Goal: Task Accomplishment & Management: Complete application form

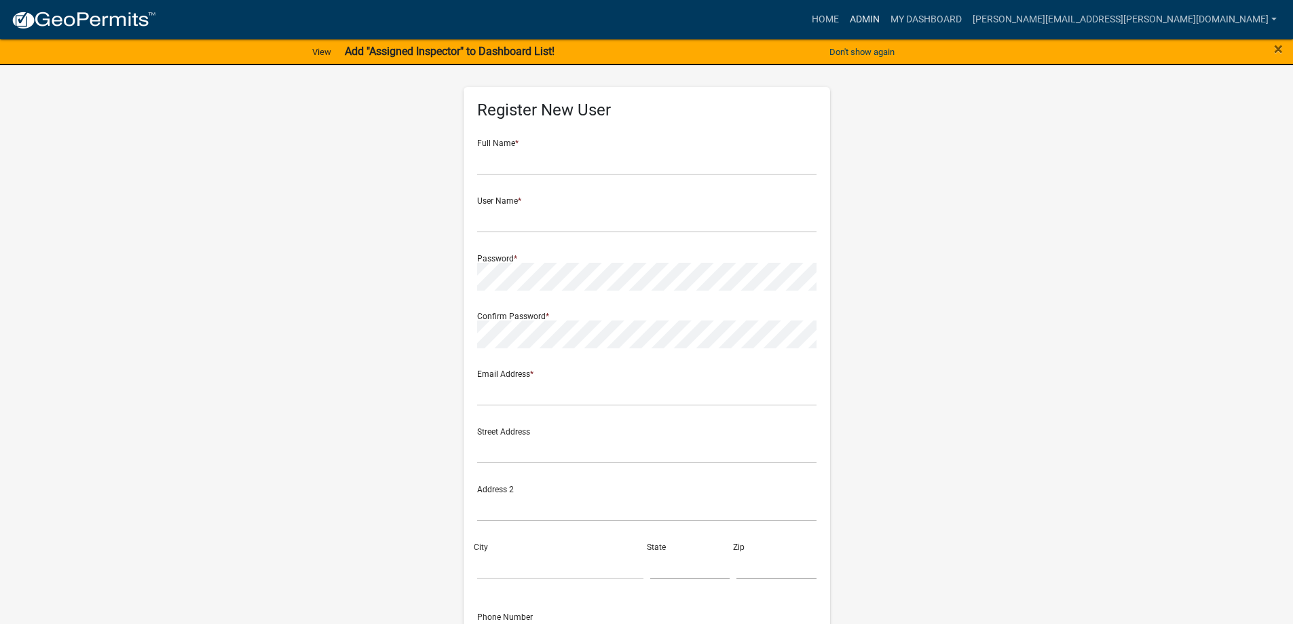
click at [885, 15] on link "Admin" at bounding box center [864, 20] width 41 height 26
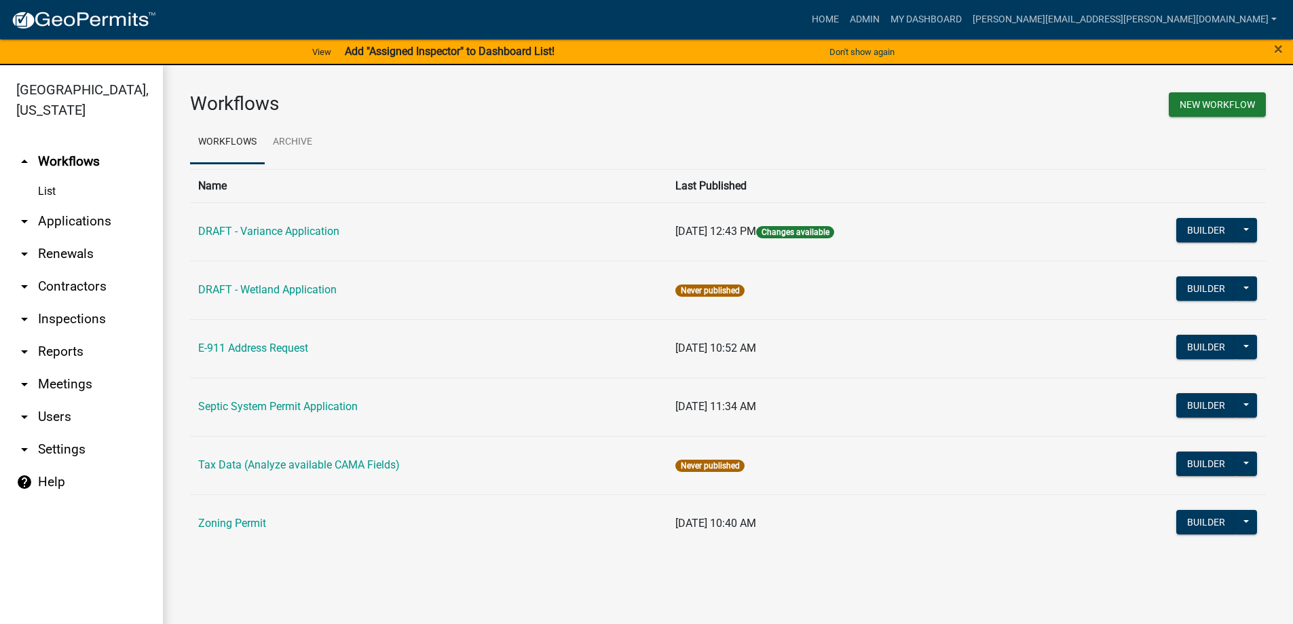
click at [83, 216] on link "arrow_drop_down Applications" at bounding box center [81, 221] width 163 height 33
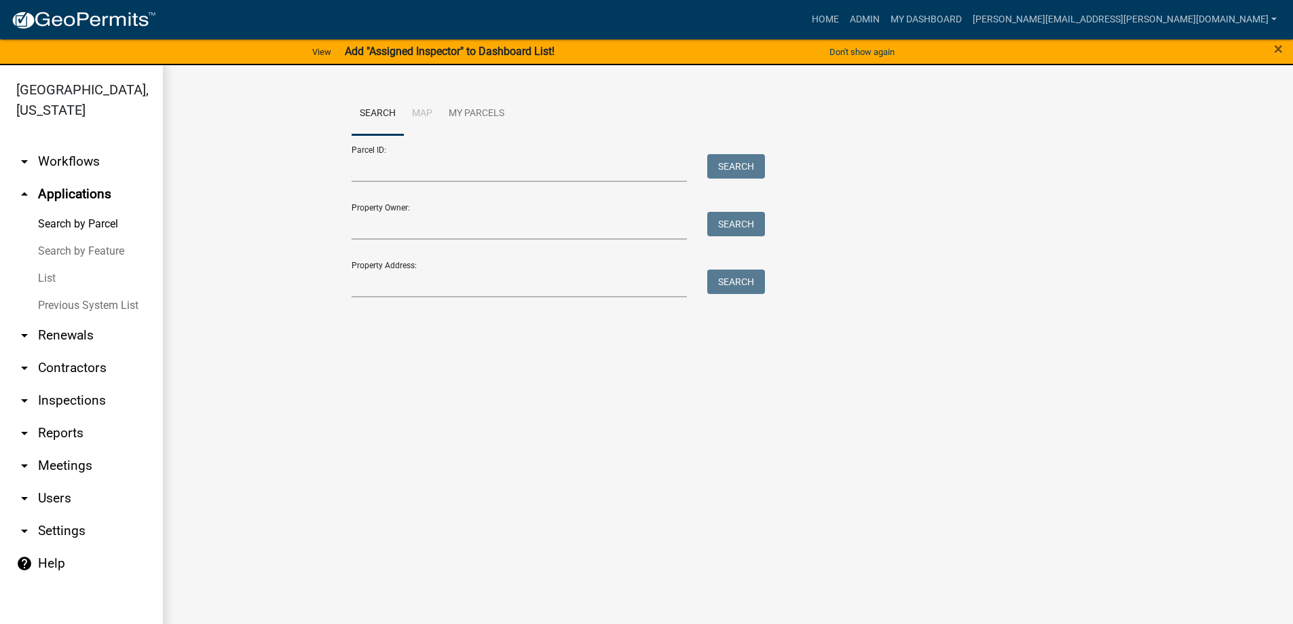
click at [50, 273] on link "List" at bounding box center [81, 278] width 163 height 27
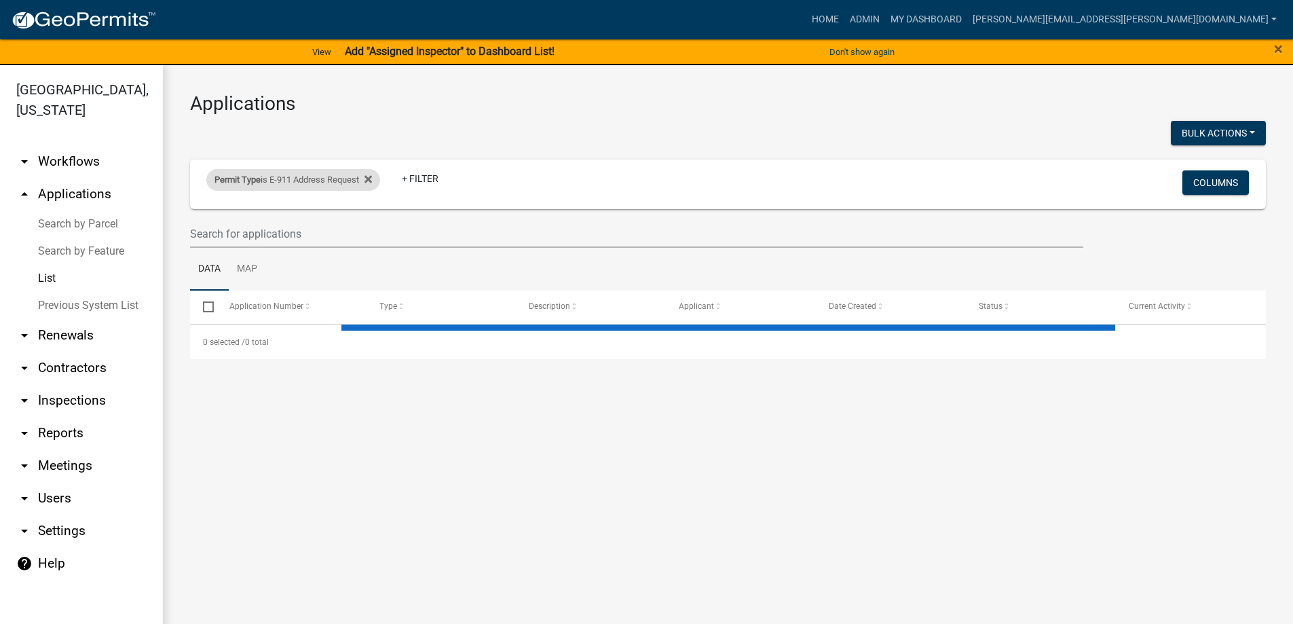
select select "3: 100"
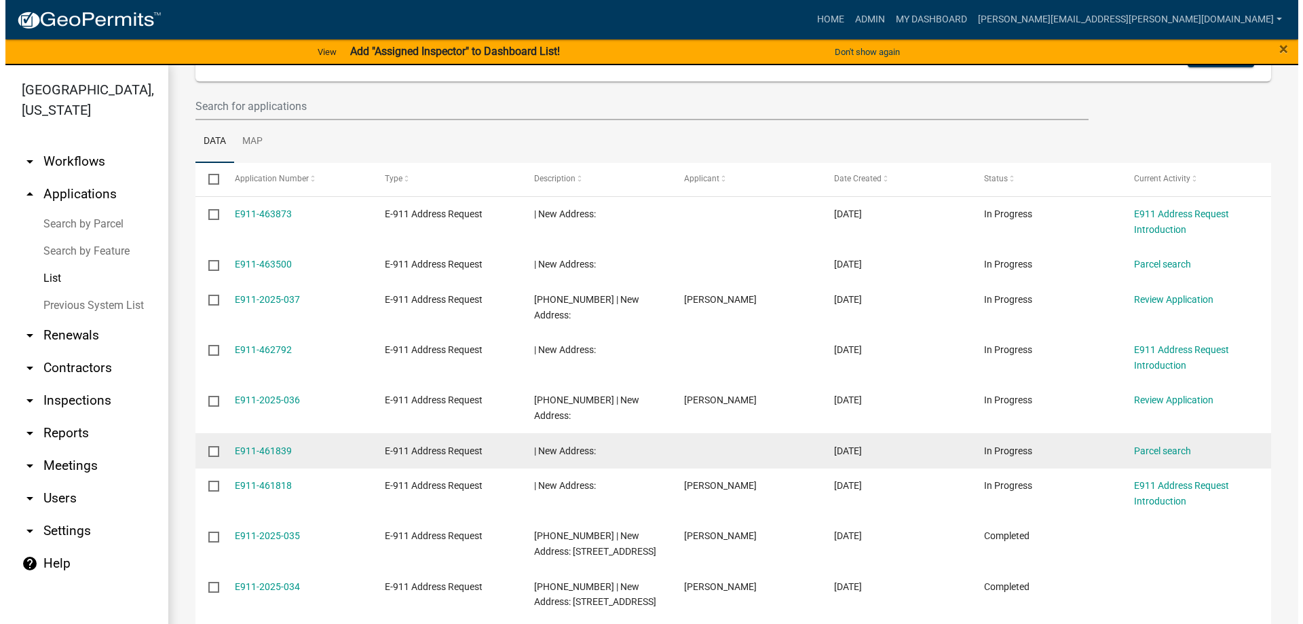
scroll to position [136, 0]
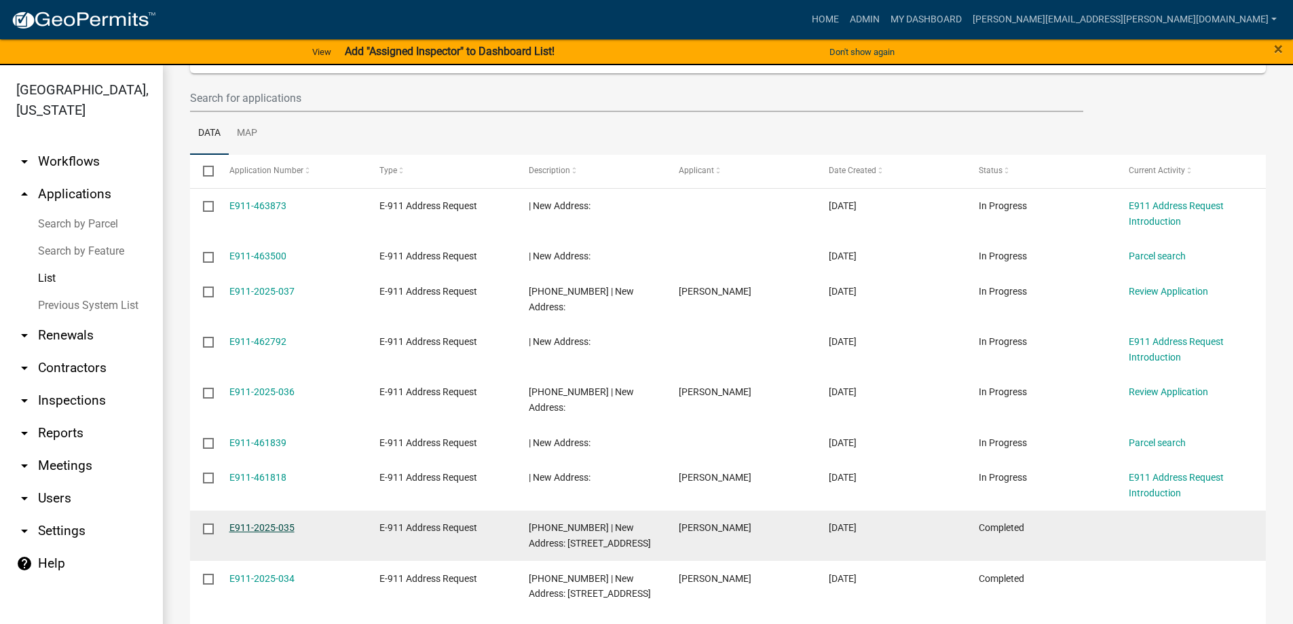
click at [259, 522] on link "E911-2025-035" at bounding box center [261, 527] width 65 height 11
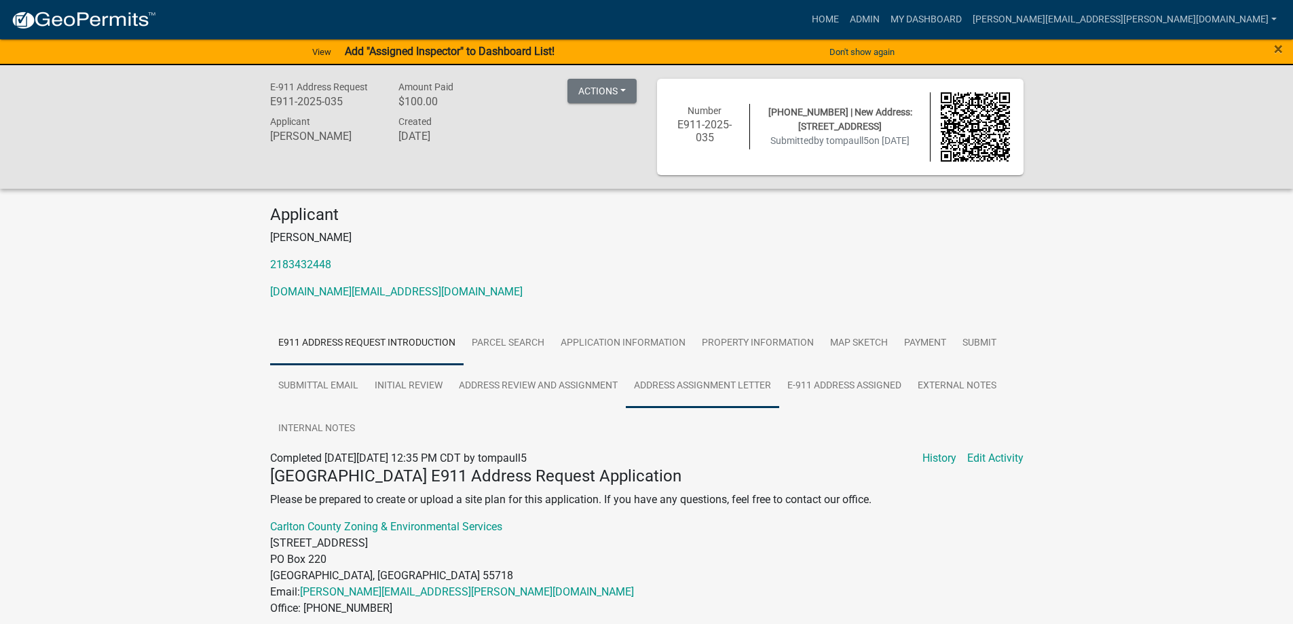
click at [743, 383] on link "Address Assignment Letter" at bounding box center [702, 385] width 153 height 43
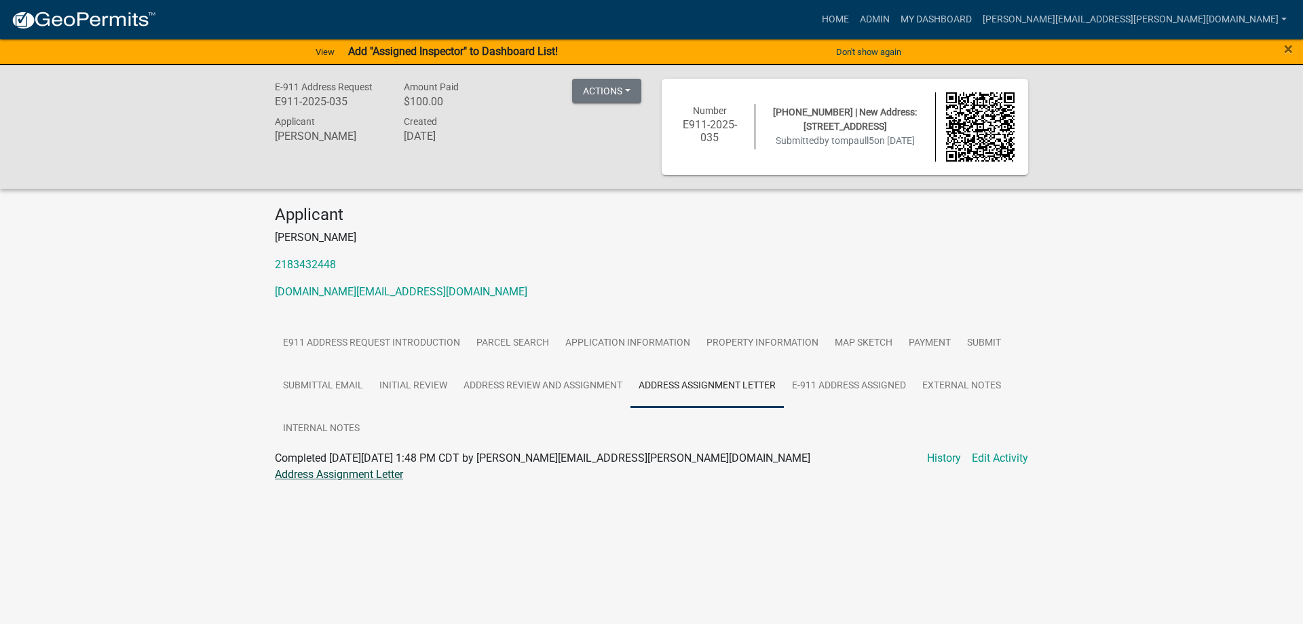
click at [402, 473] on link "Address Assignment Letter" at bounding box center [339, 474] width 128 height 13
click at [895, 16] on link "Admin" at bounding box center [875, 20] width 41 height 26
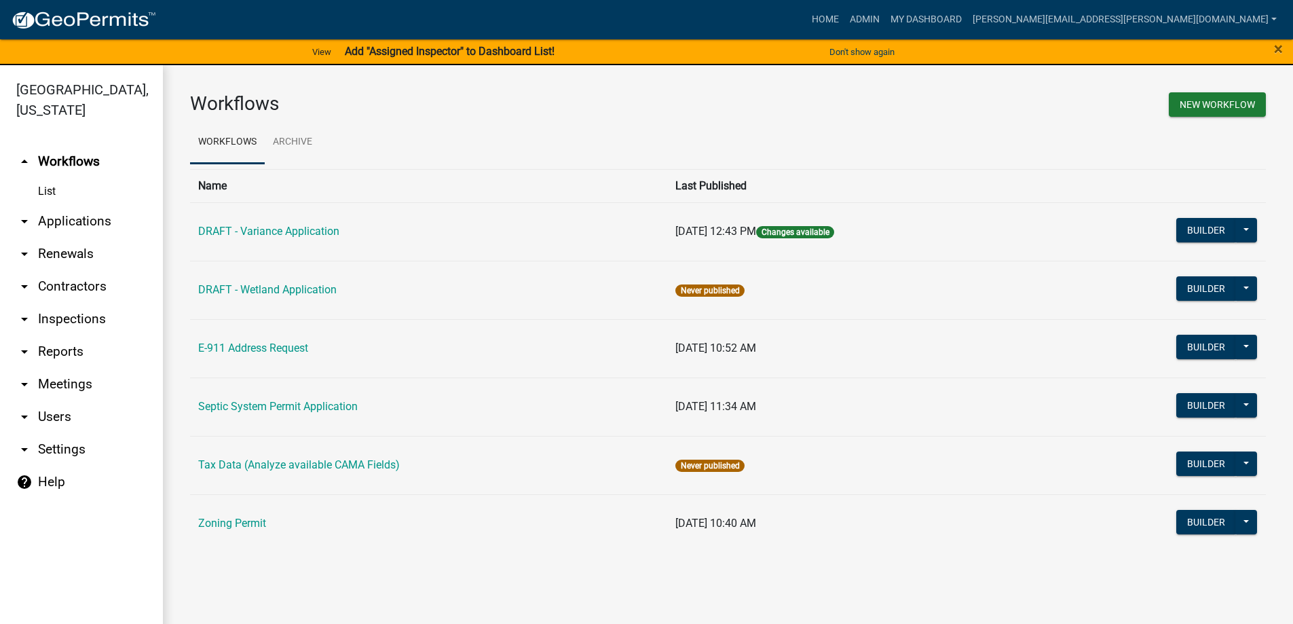
click at [59, 224] on link "arrow_drop_down Applications" at bounding box center [81, 221] width 163 height 33
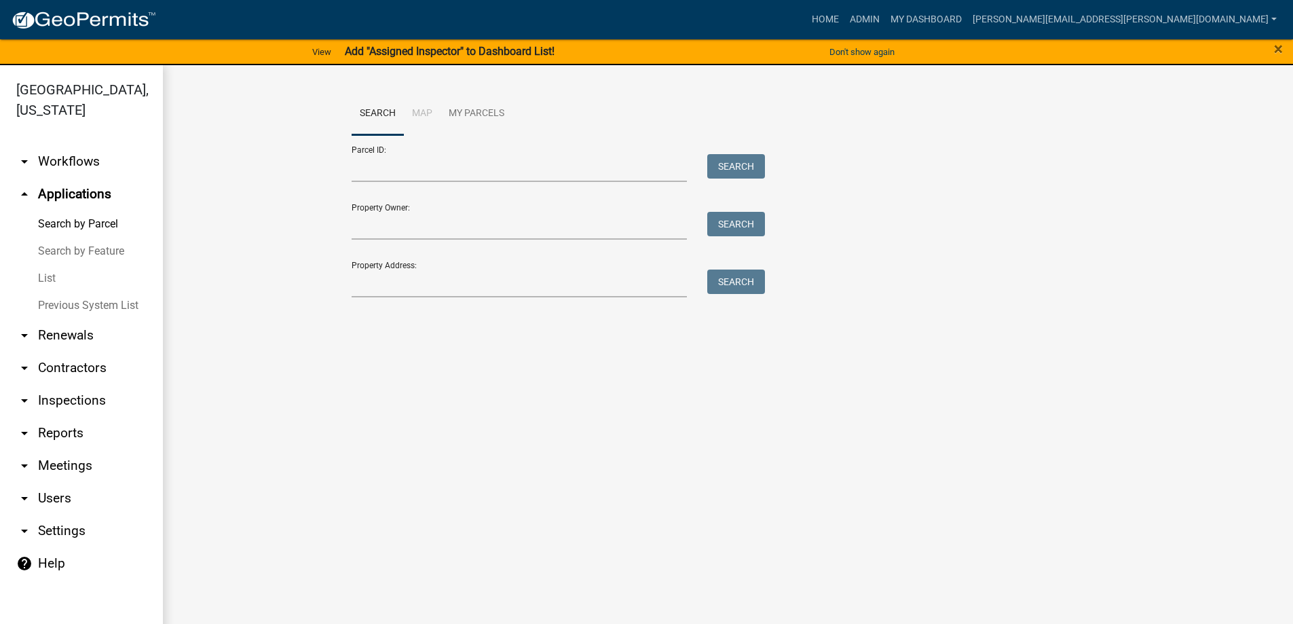
click at [59, 281] on link "List" at bounding box center [81, 278] width 163 height 27
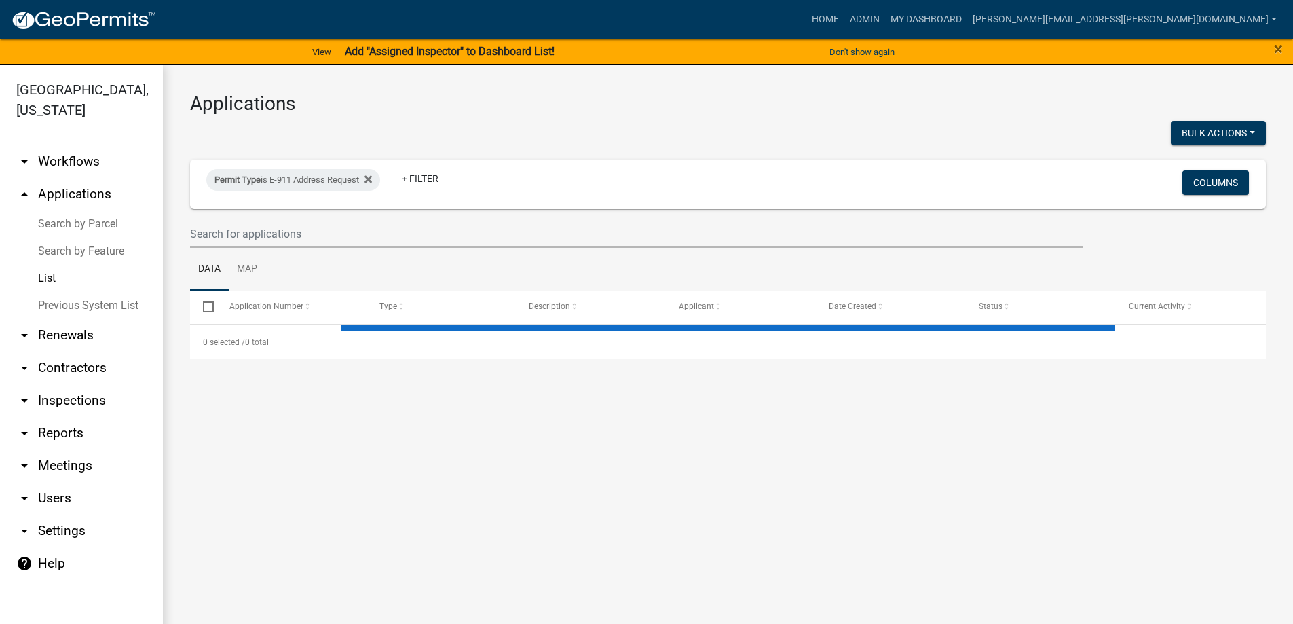
select select "3: 100"
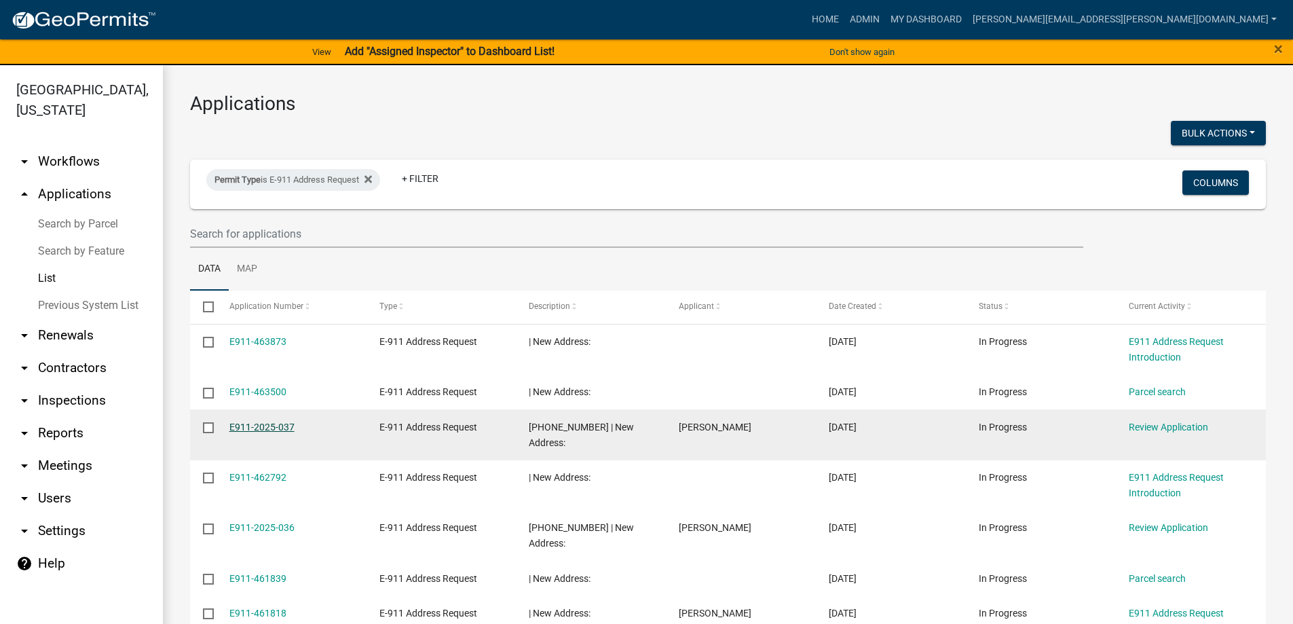
click at [284, 428] on link "E911-2025-037" at bounding box center [261, 426] width 65 height 11
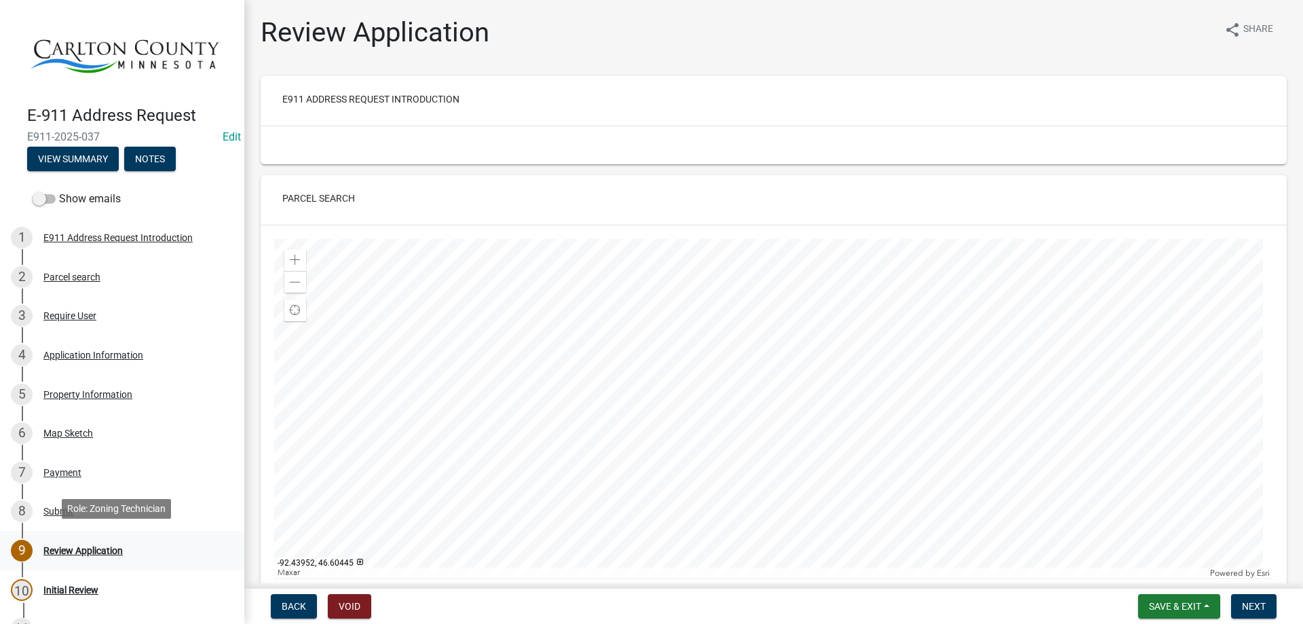
click at [112, 546] on div "Review Application" at bounding box center [82, 551] width 79 height 10
click at [98, 548] on div "Review Application" at bounding box center [82, 551] width 79 height 10
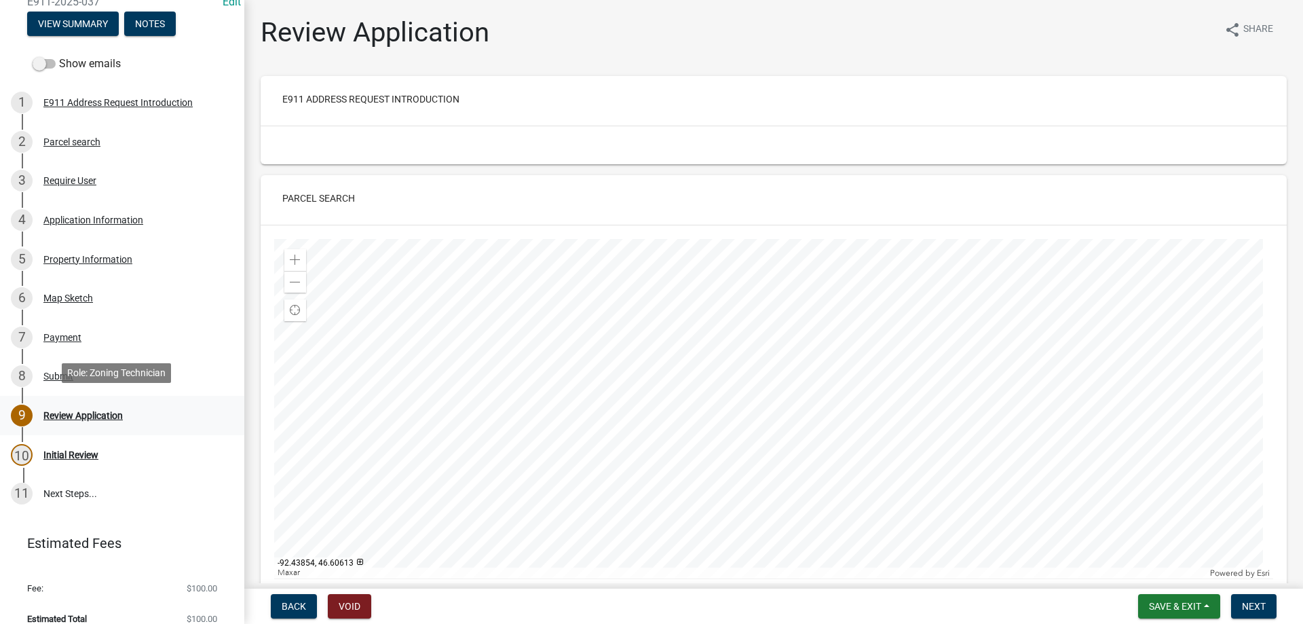
scroll to position [136, 0]
click at [108, 410] on div "Review Application" at bounding box center [82, 415] width 79 height 10
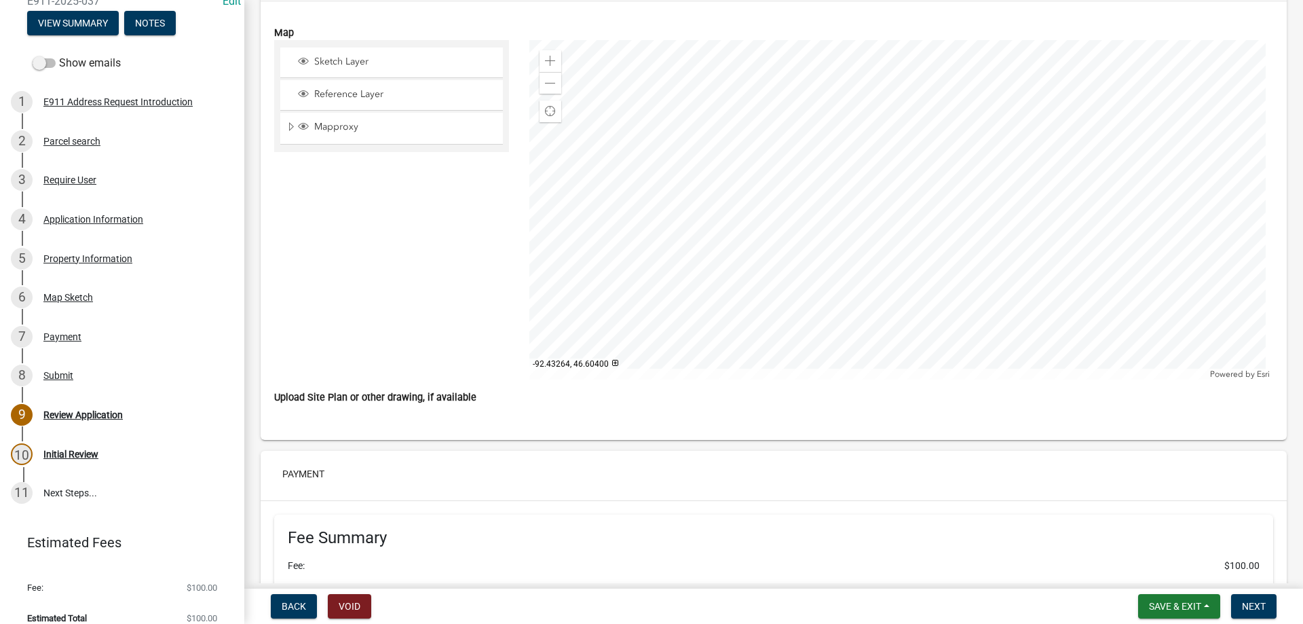
scroll to position [2511, 0]
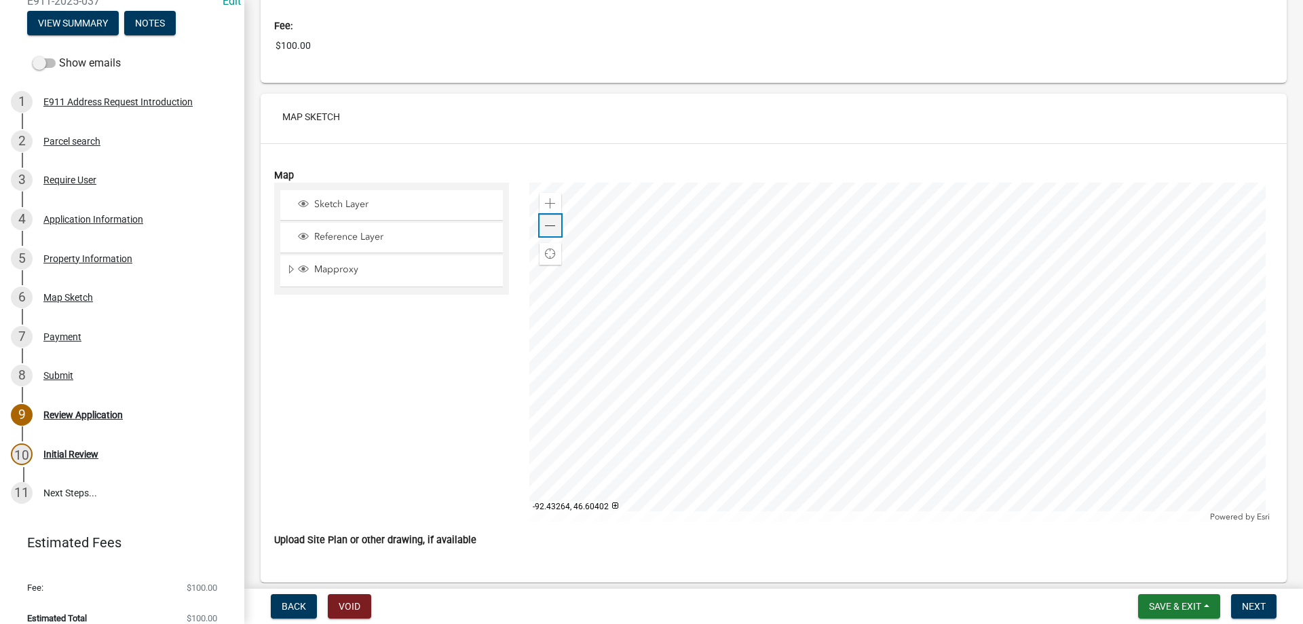
click at [546, 222] on span at bounding box center [550, 226] width 11 height 11
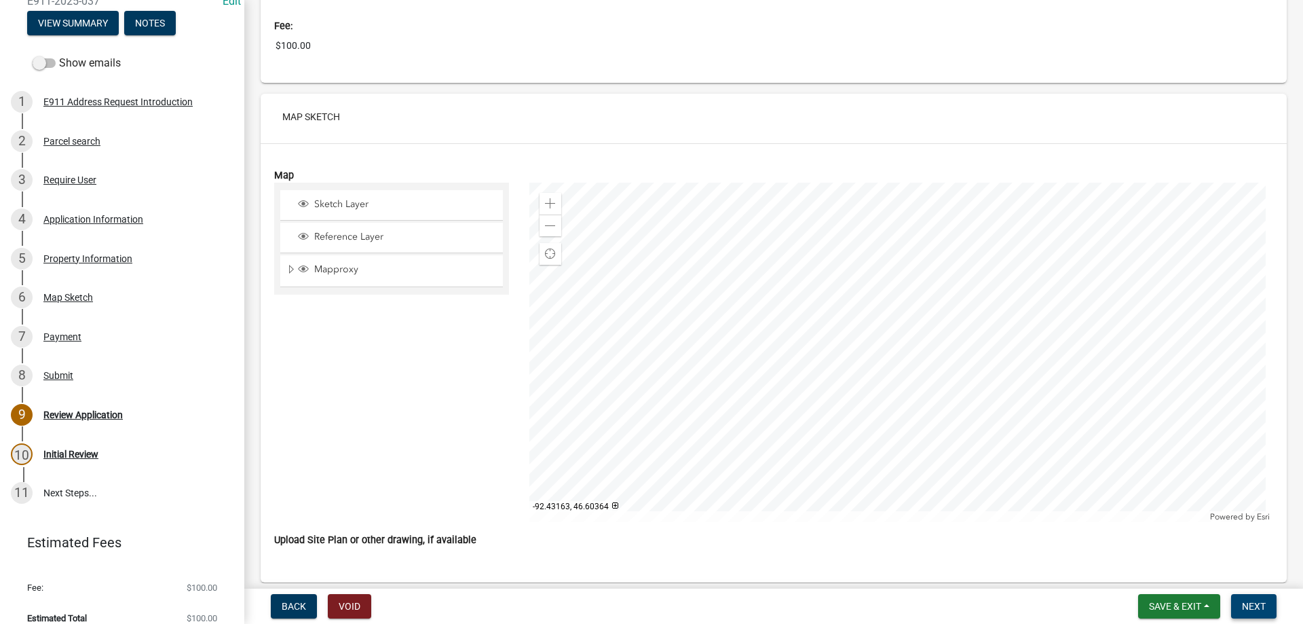
click at [1243, 601] on span "Next" at bounding box center [1254, 606] width 24 height 11
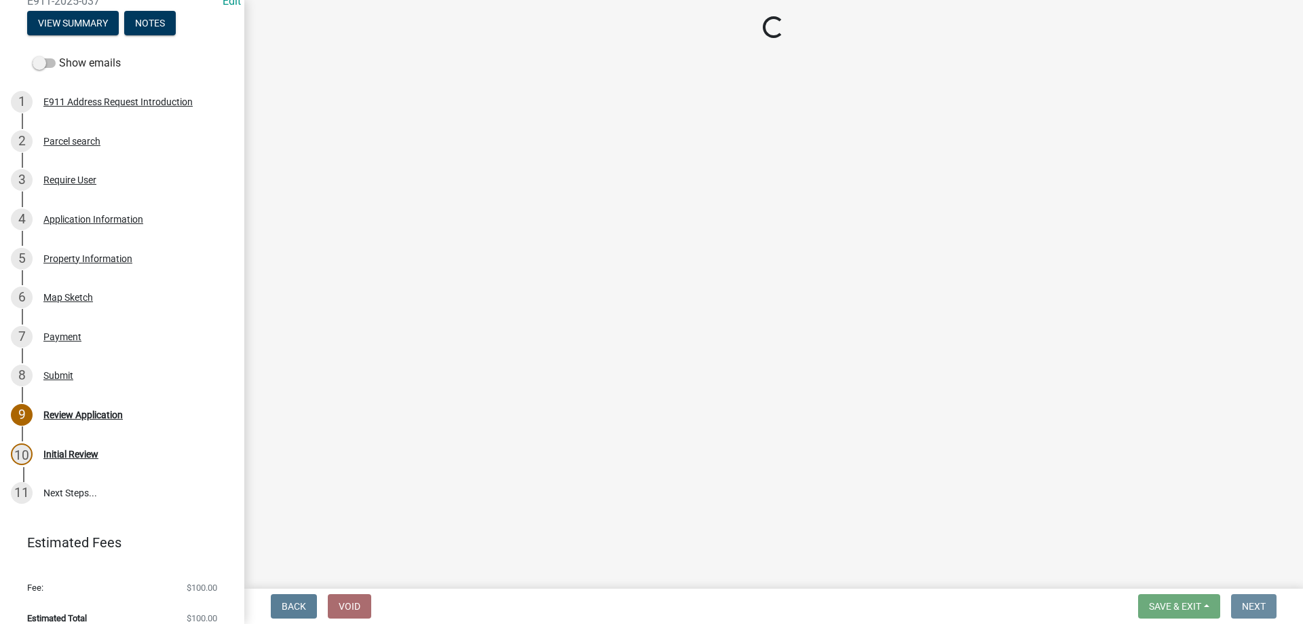
scroll to position [0, 0]
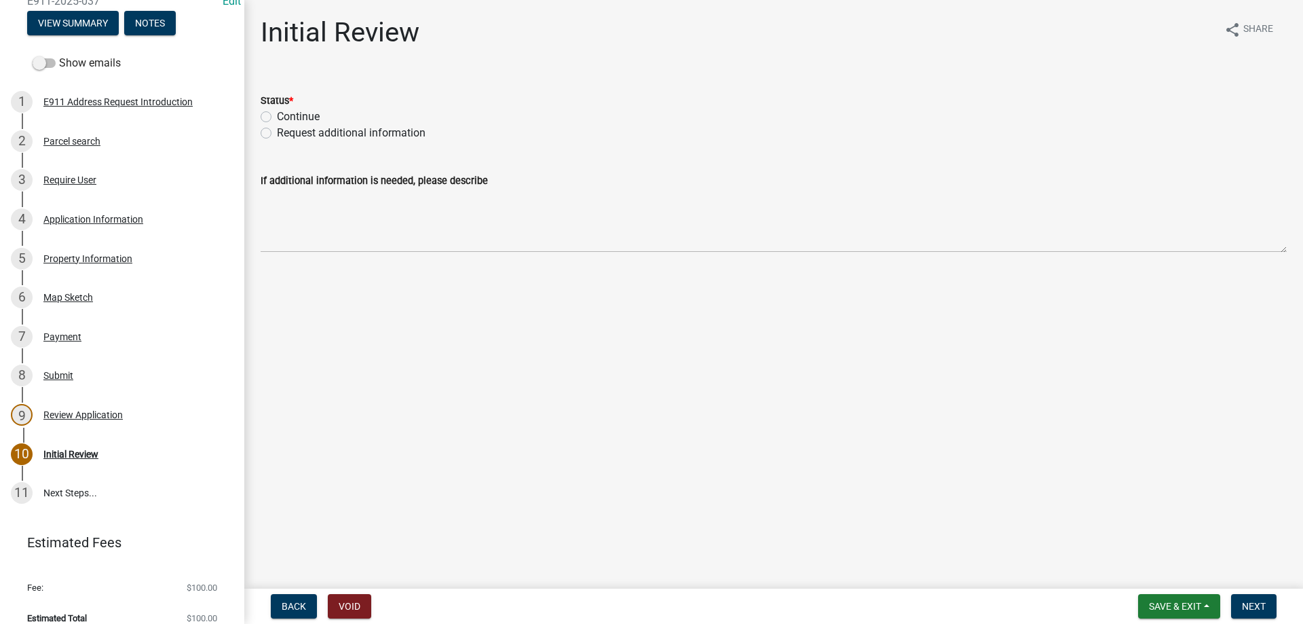
click at [273, 114] on div "Continue" at bounding box center [774, 117] width 1026 height 16
click at [277, 114] on label "Continue" at bounding box center [298, 117] width 43 height 16
click at [277, 114] on input "Continue" at bounding box center [281, 113] width 9 height 9
radio input "true"
click at [1259, 610] on span "Next" at bounding box center [1254, 606] width 24 height 11
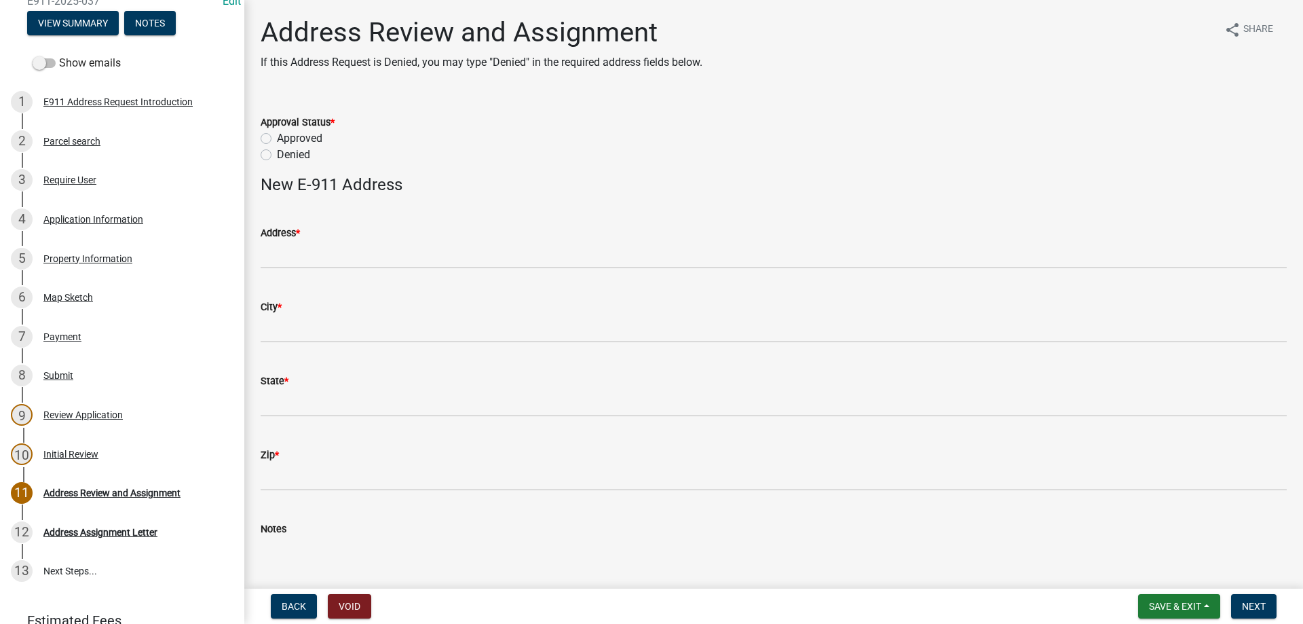
click at [301, 138] on label "Approved" at bounding box center [299, 138] width 45 height 16
click at [286, 138] on input "Approved" at bounding box center [281, 134] width 9 height 9
radio input "true"
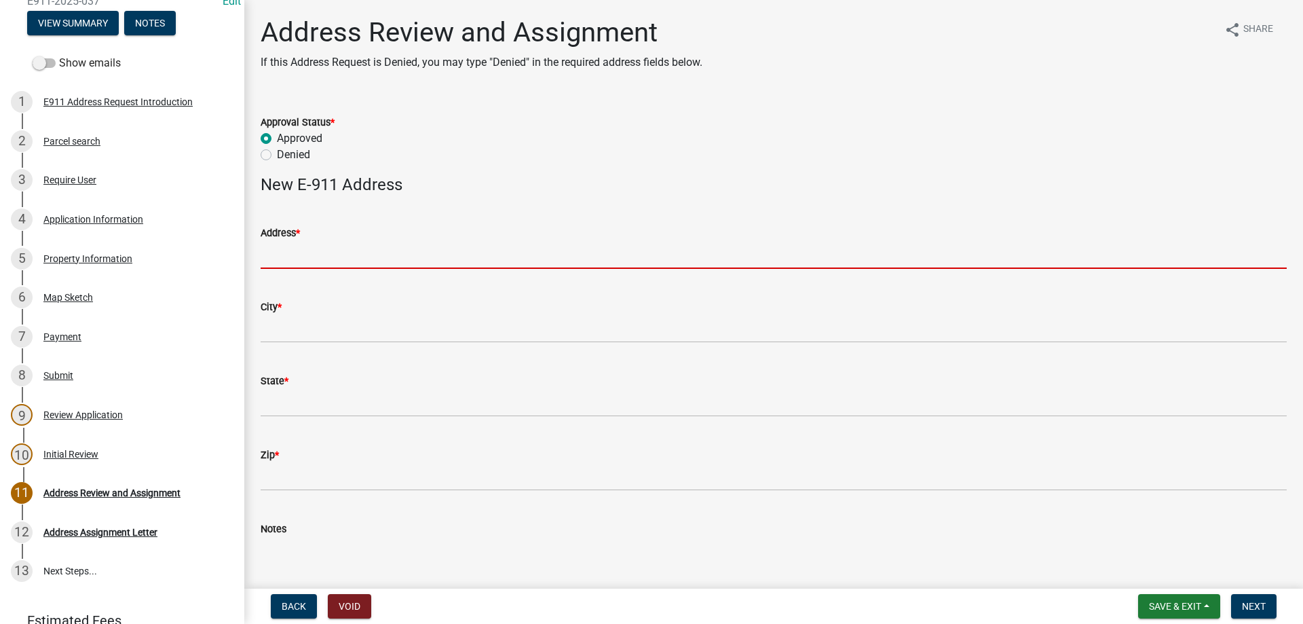
click at [273, 261] on input "Address *" at bounding box center [774, 255] width 1026 height 28
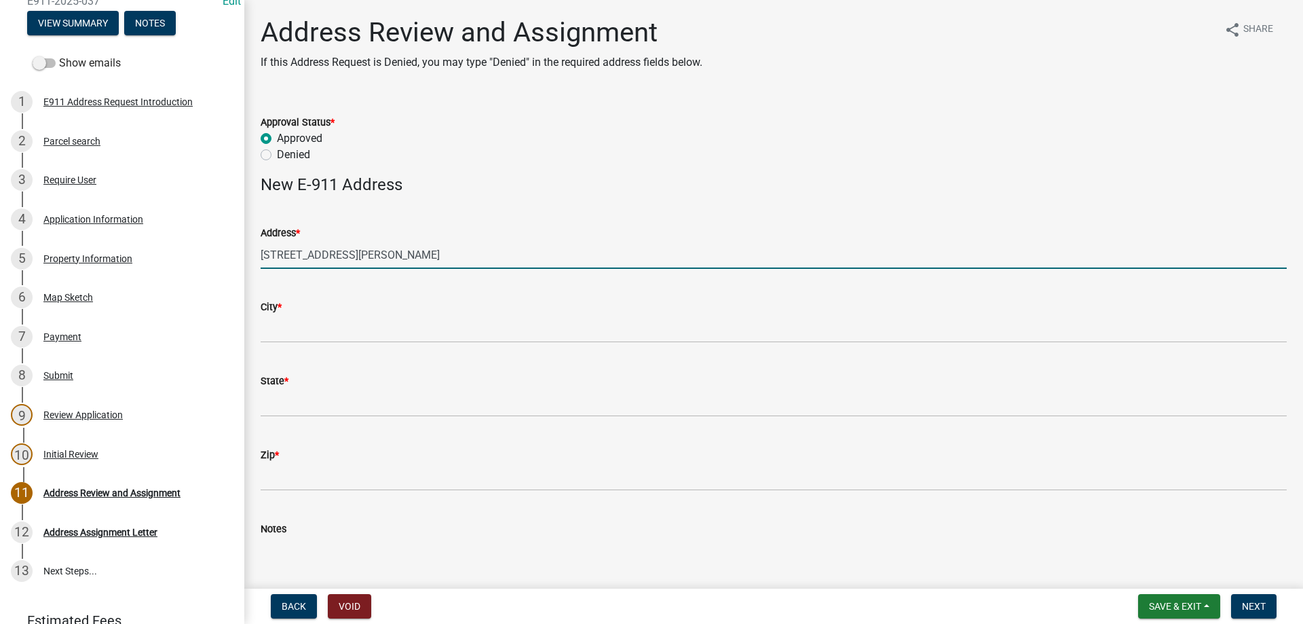
type input "[STREET_ADDRESS][PERSON_NAME]"
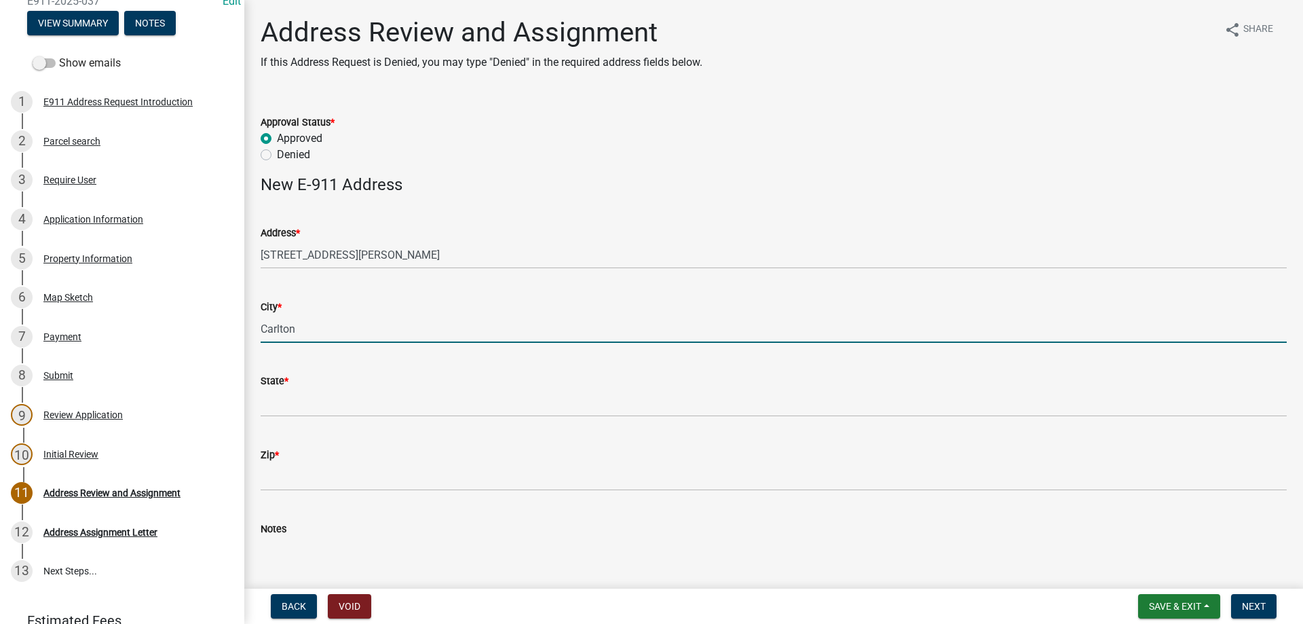
type input "Carlton"
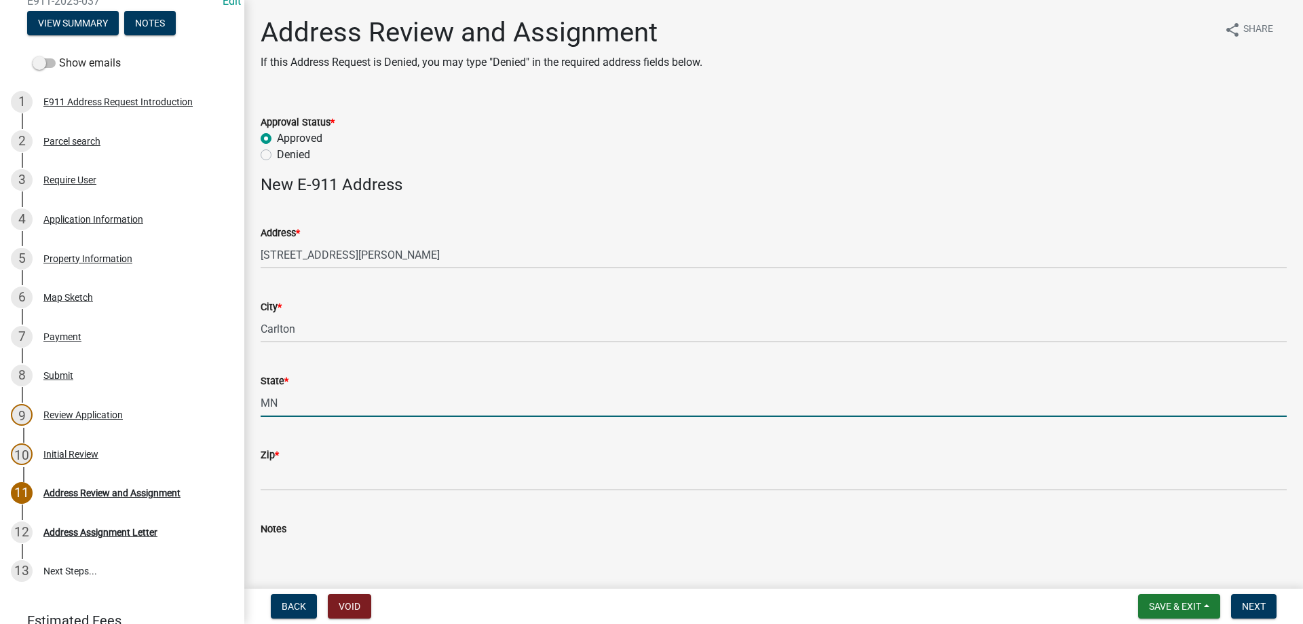
type input "MN"
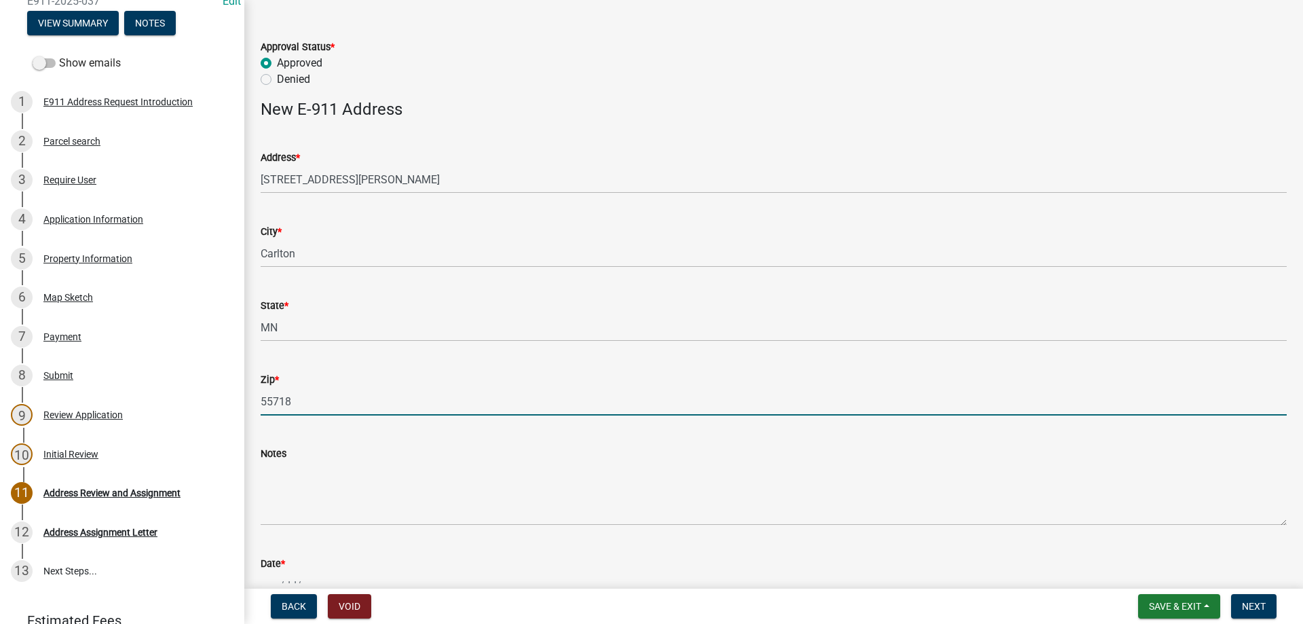
scroll to position [231, 0]
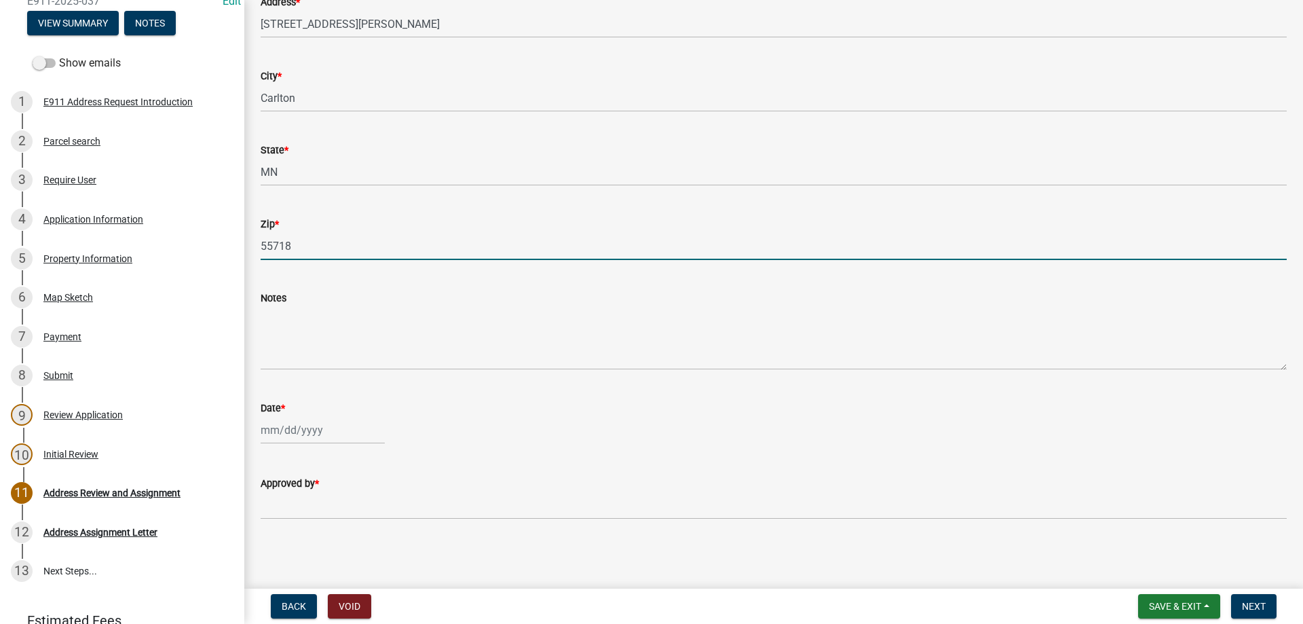
type input "55718"
click at [280, 421] on div at bounding box center [323, 430] width 124 height 28
select select "8"
select select "2025"
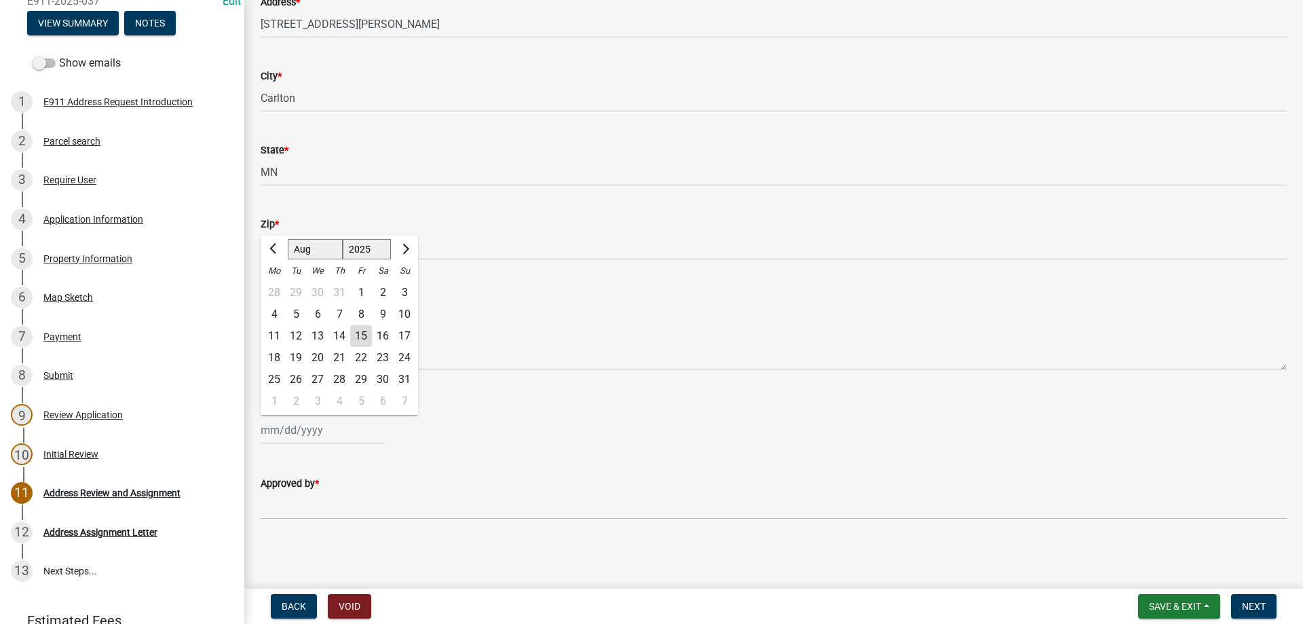
click at [369, 334] on div "15" at bounding box center [361, 336] width 22 height 22
type input "[DATE]"
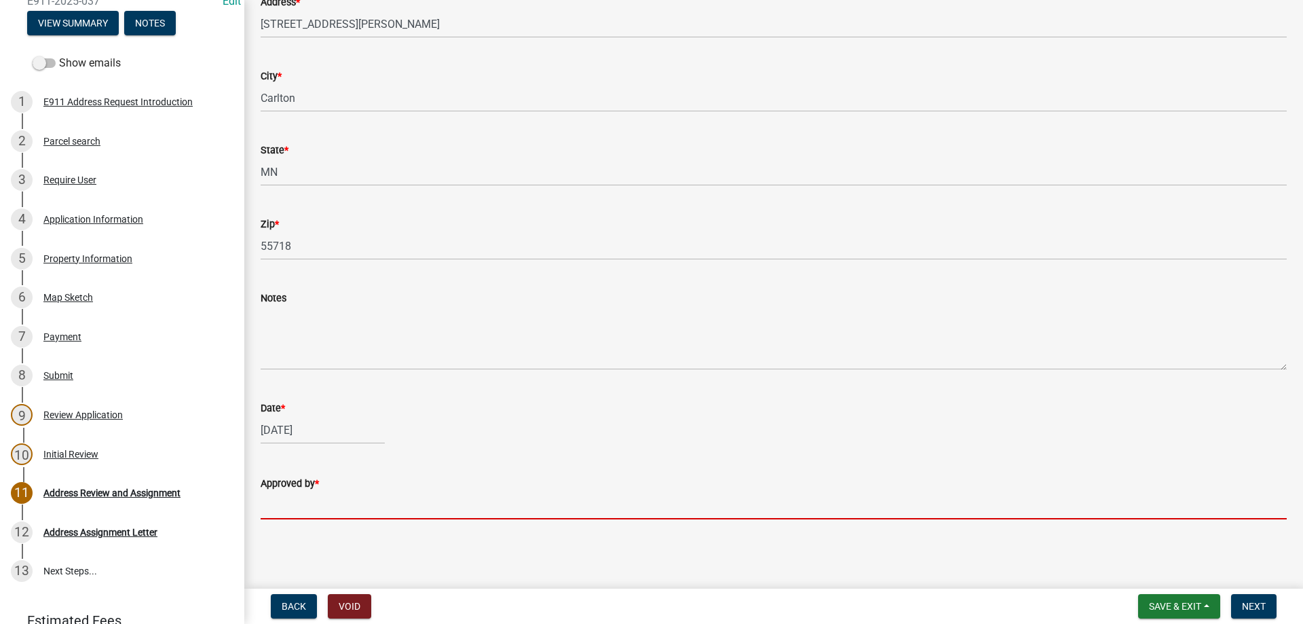
click at [314, 498] on input "Approved by *" at bounding box center [774, 505] width 1026 height 28
type input "[PERSON_NAME]"
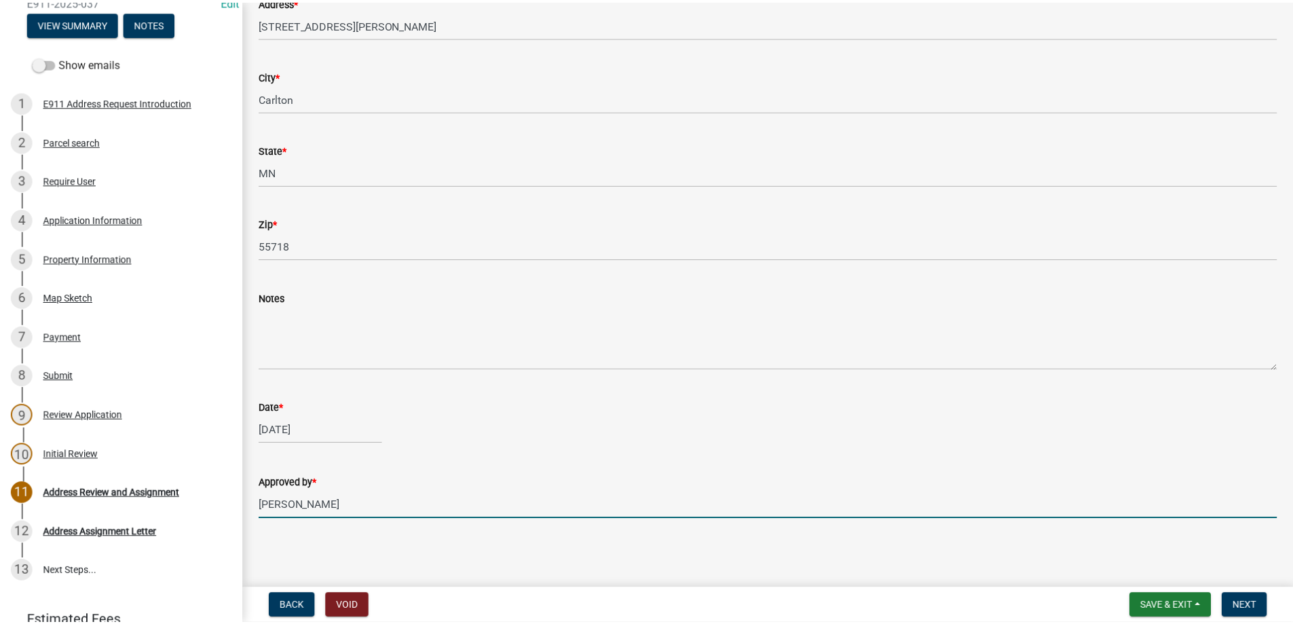
scroll to position [0, 0]
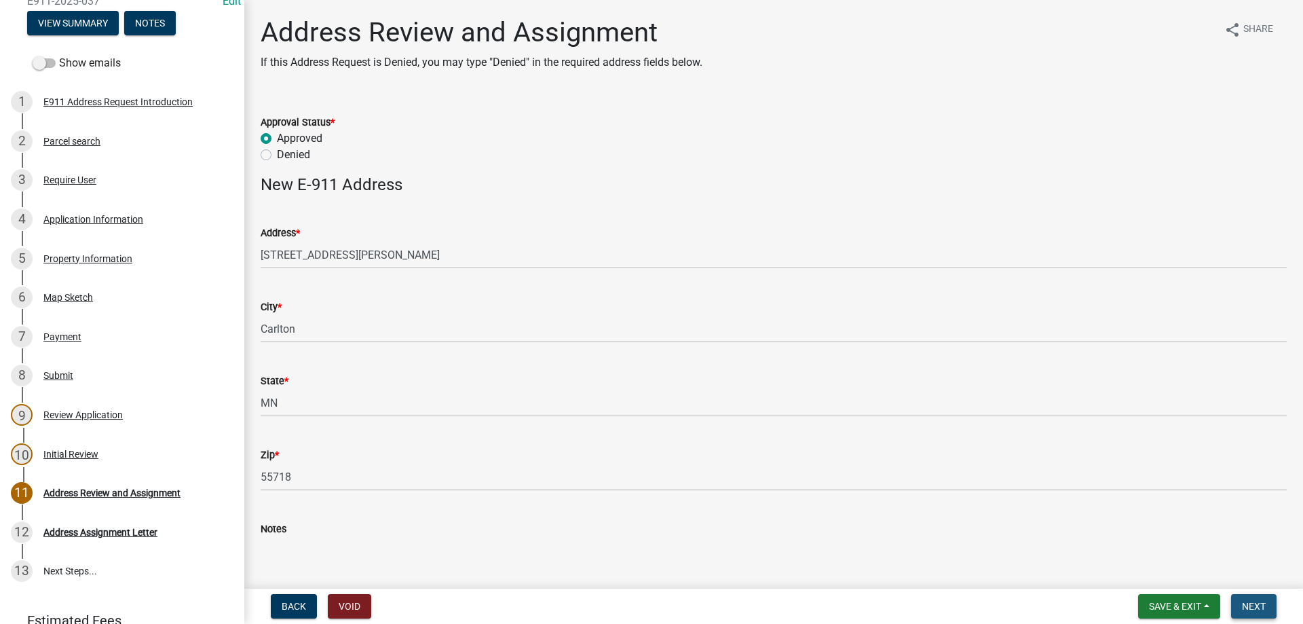
click at [1262, 605] on span "Next" at bounding box center [1254, 606] width 24 height 11
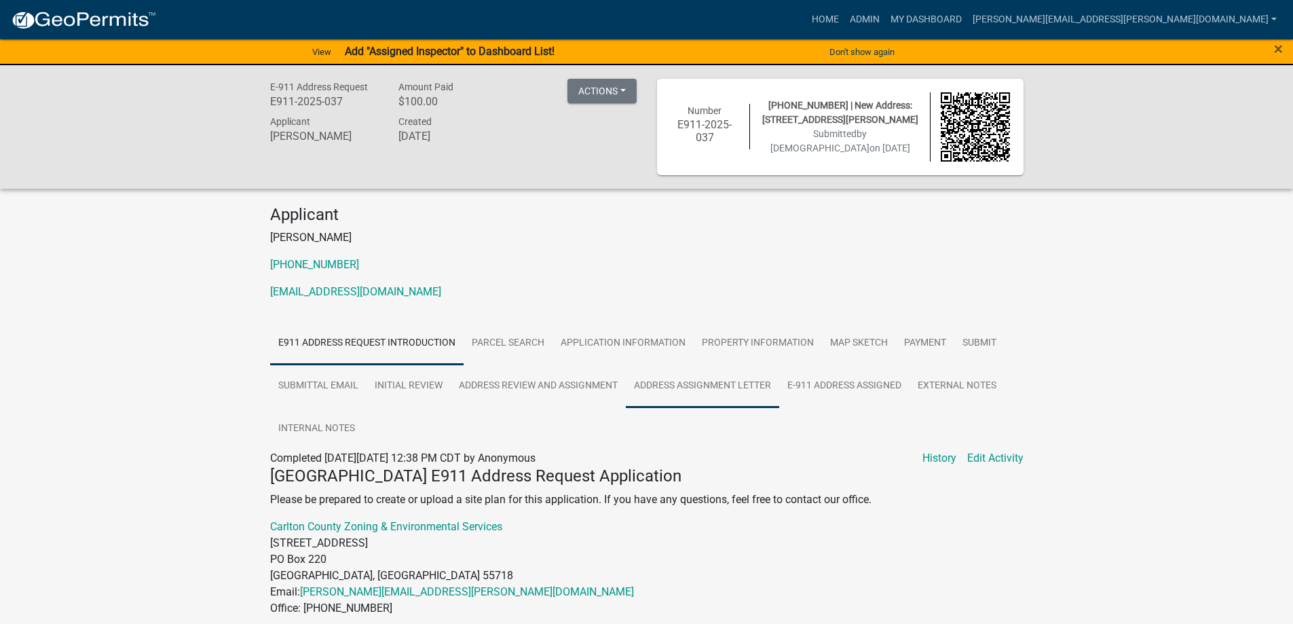
click at [685, 385] on link "Address Assignment Letter" at bounding box center [702, 385] width 153 height 43
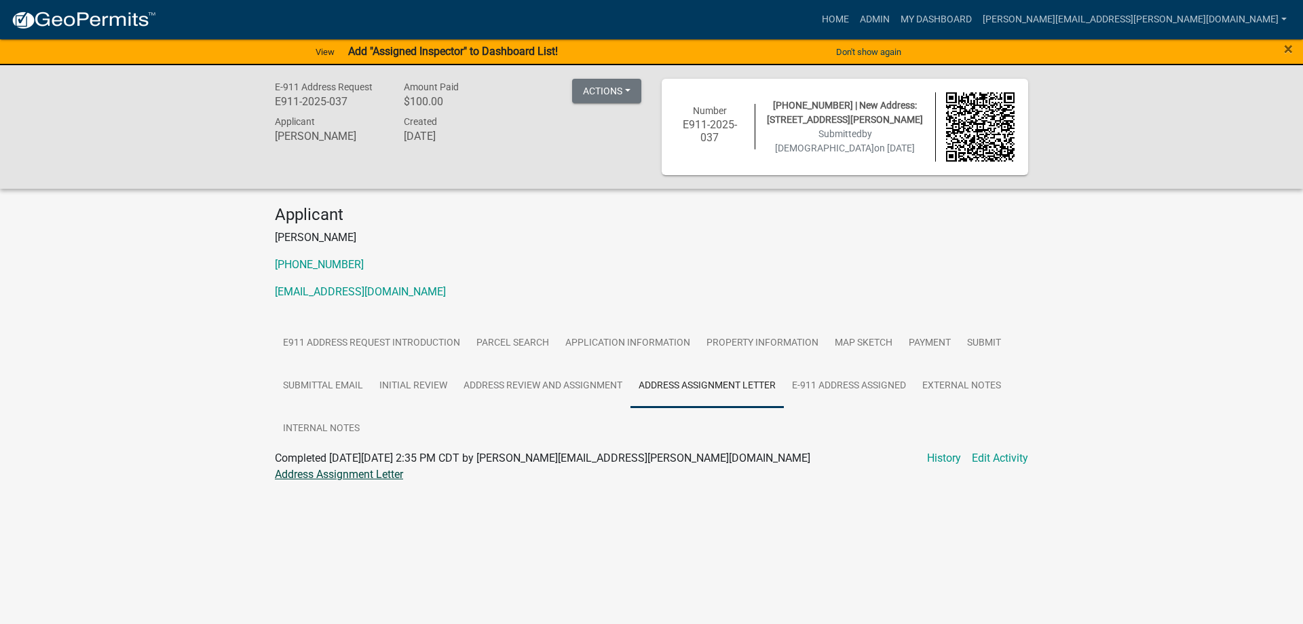
click at [381, 470] on link "Address Assignment Letter" at bounding box center [339, 474] width 128 height 13
click at [895, 20] on link "Admin" at bounding box center [875, 20] width 41 height 26
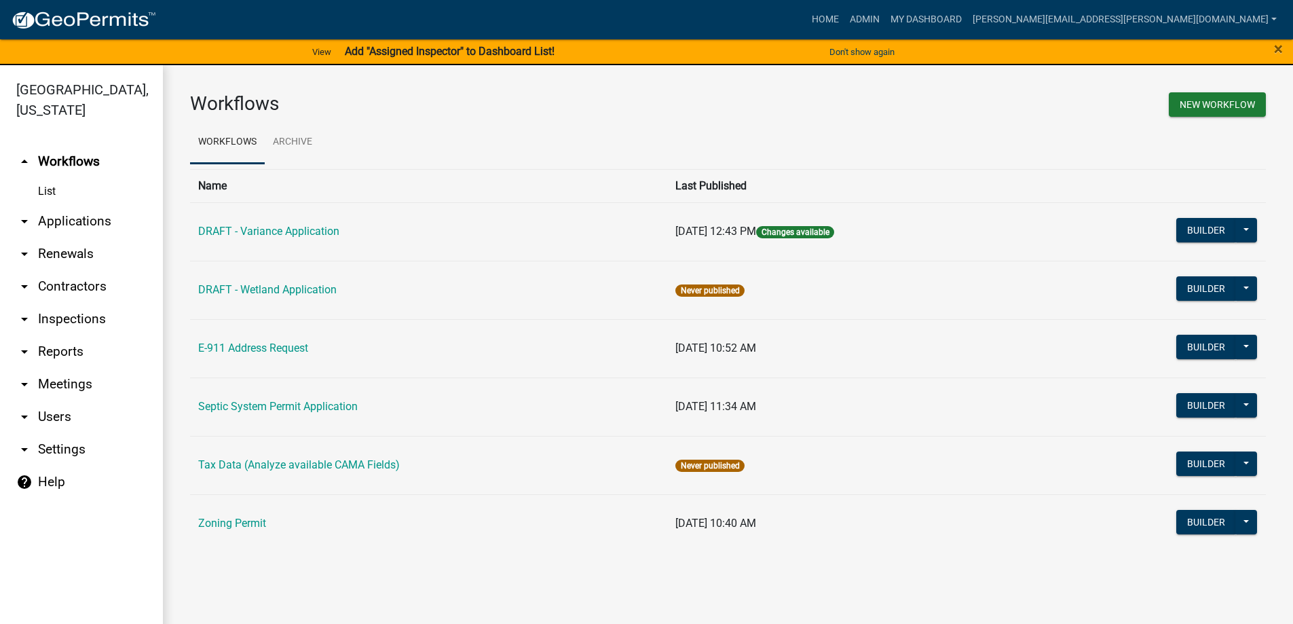
click at [96, 217] on link "arrow_drop_down Applications" at bounding box center [81, 221] width 163 height 33
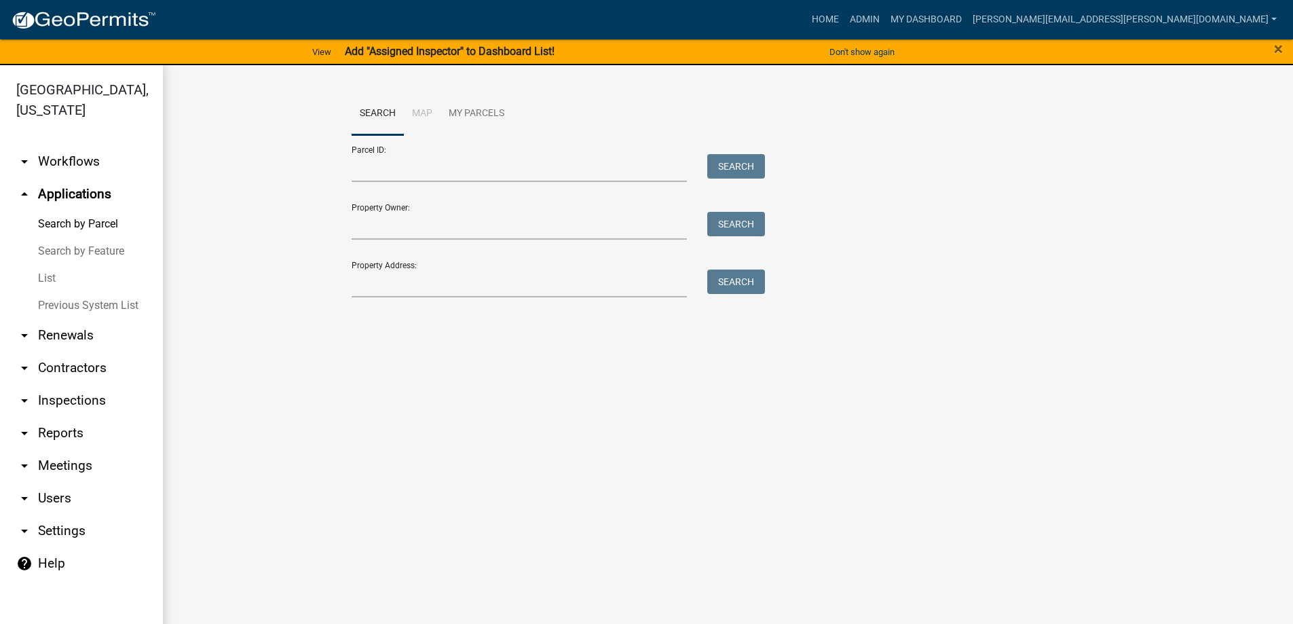
click at [53, 276] on link "List" at bounding box center [81, 278] width 163 height 27
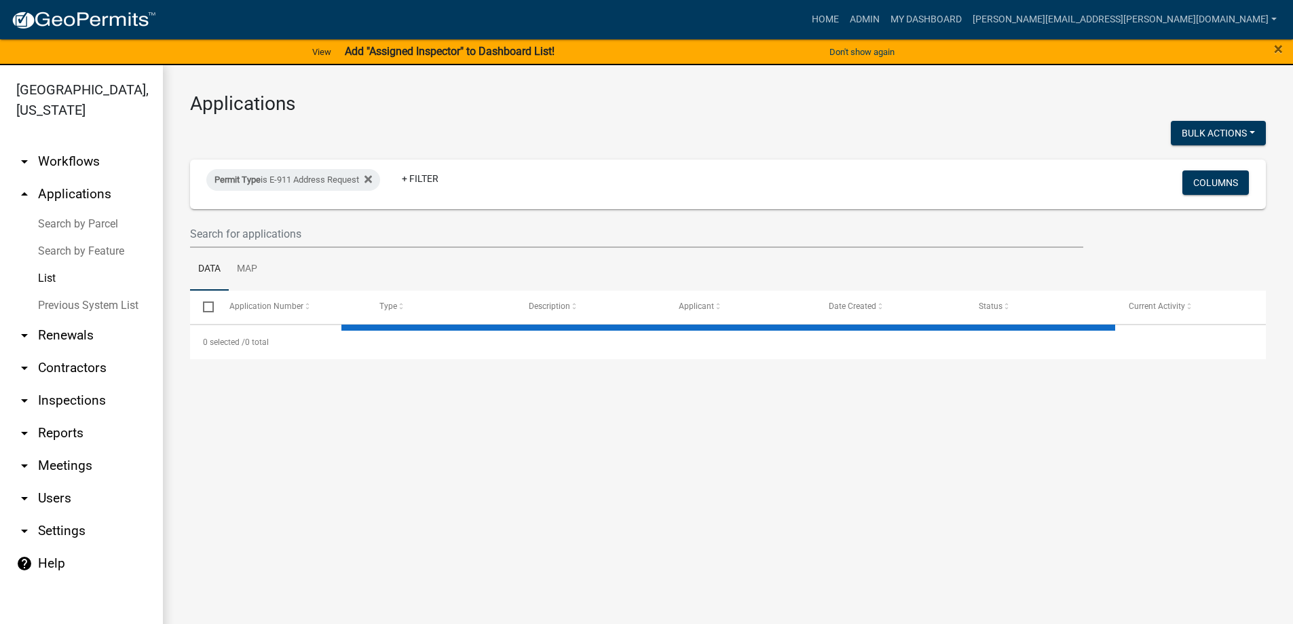
select select "3: 100"
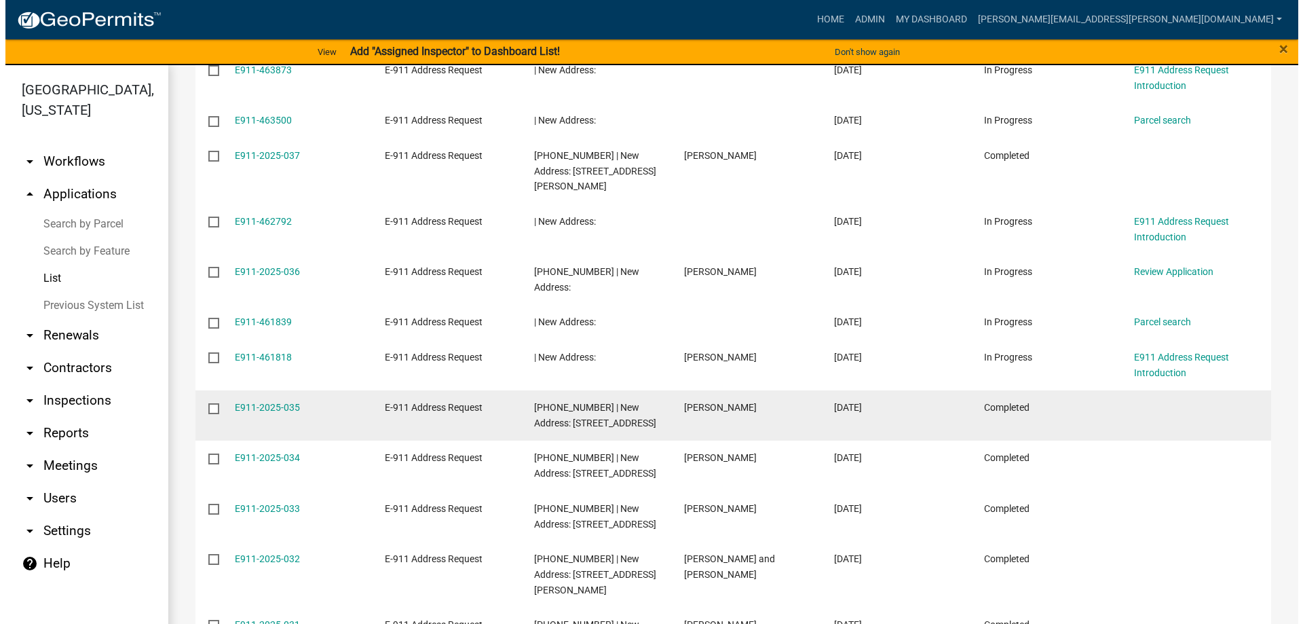
scroll to position [204, 0]
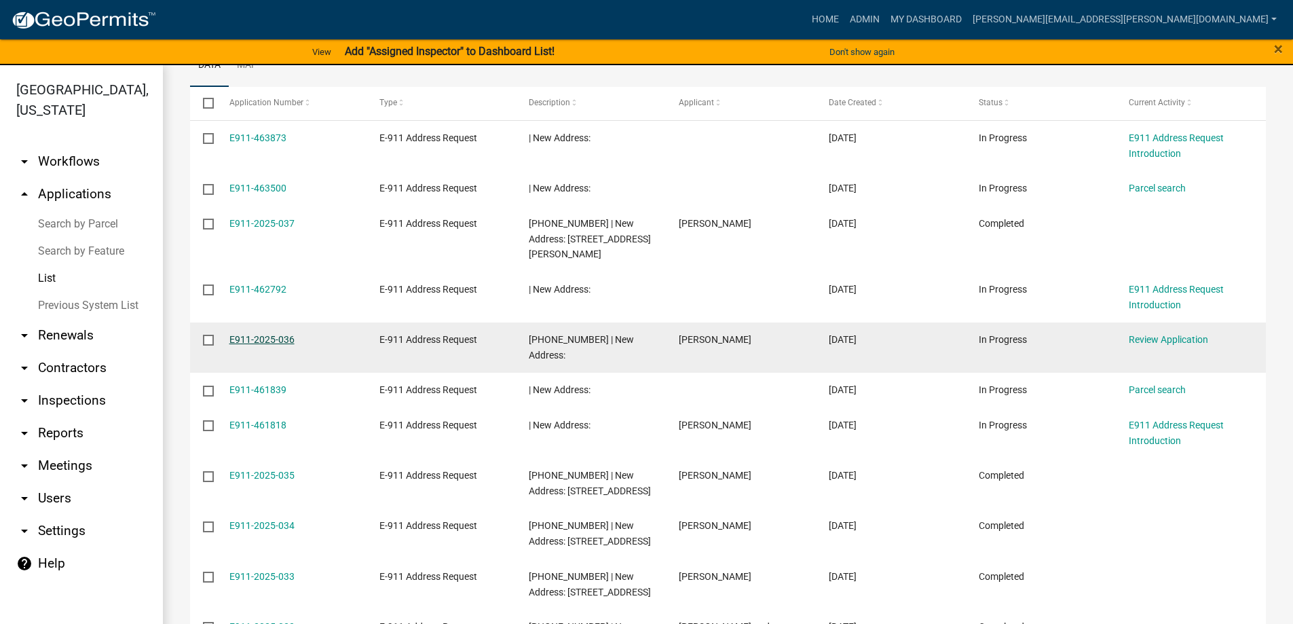
click at [276, 334] on link "E911-2025-036" at bounding box center [261, 339] width 65 height 11
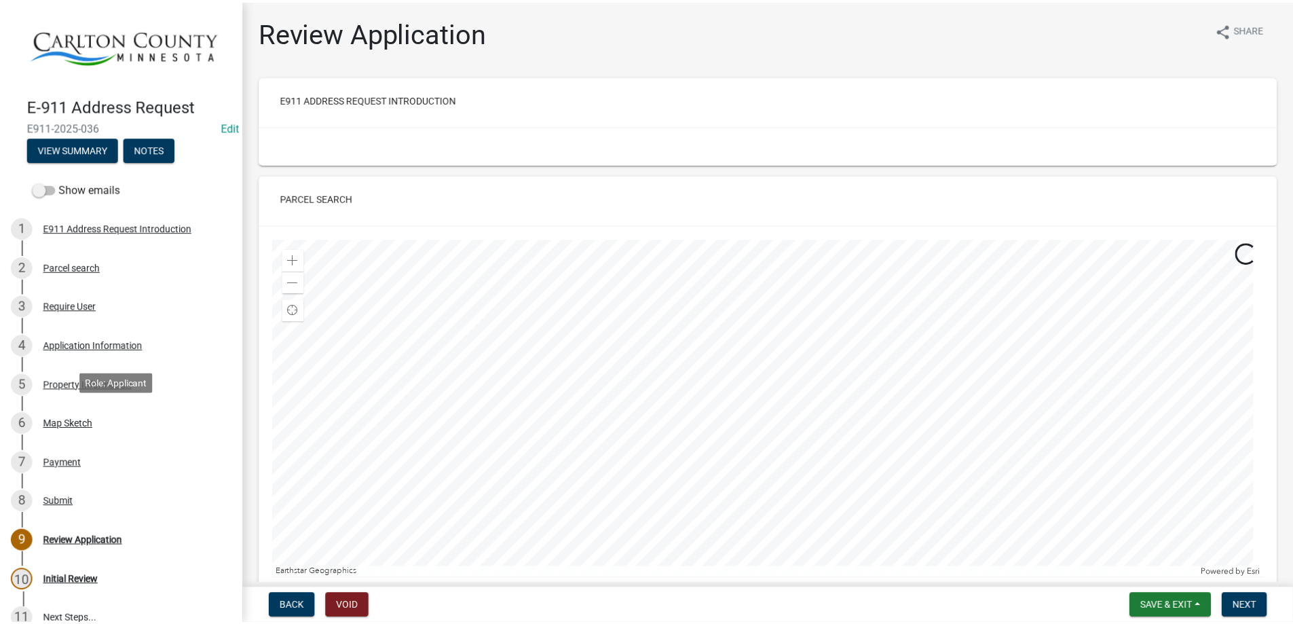
scroll to position [147, 0]
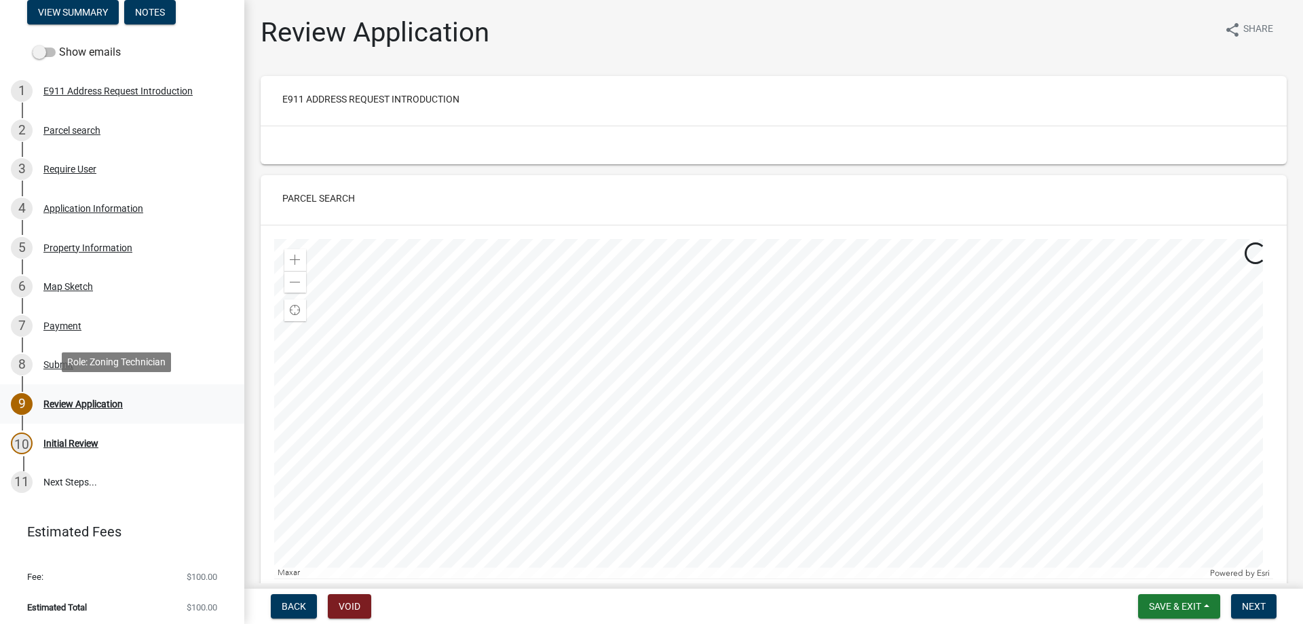
click at [80, 388] on link "9 Review Application" at bounding box center [122, 403] width 244 height 39
click at [82, 399] on div "Review Application" at bounding box center [82, 404] width 79 height 10
click at [894, 155] on div at bounding box center [774, 145] width 1026 height 38
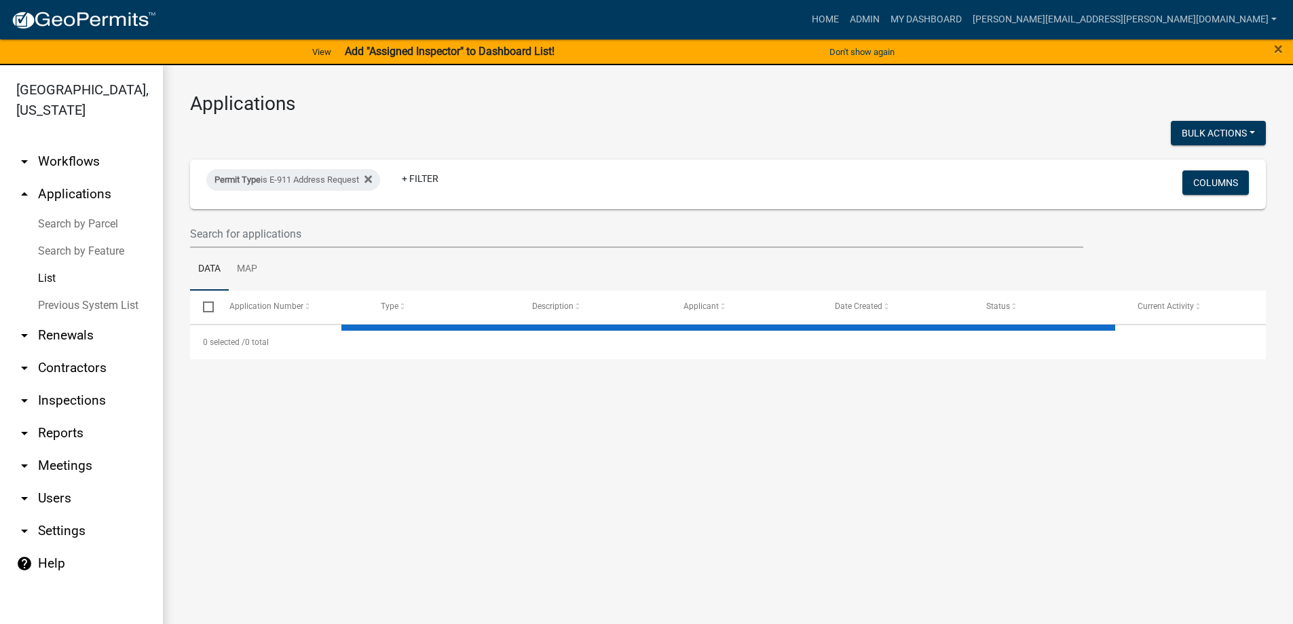
select select "3: 100"
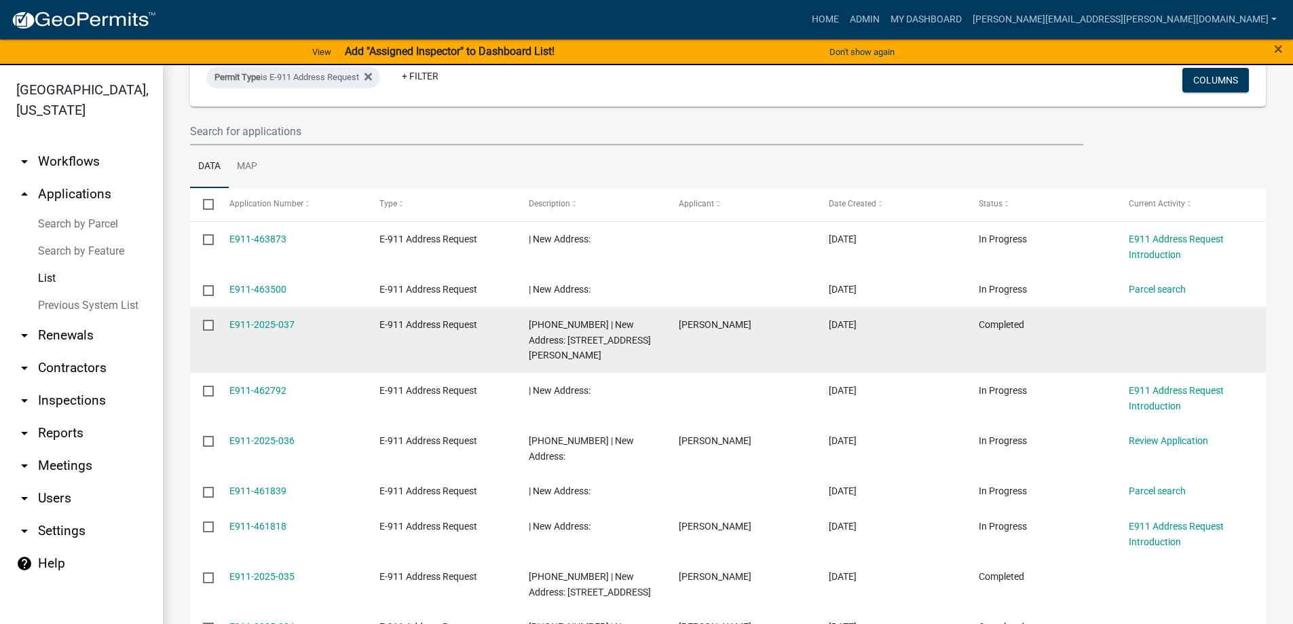
scroll to position [136, 0]
